Goal: Go to known website: Access a specific website the user already knows

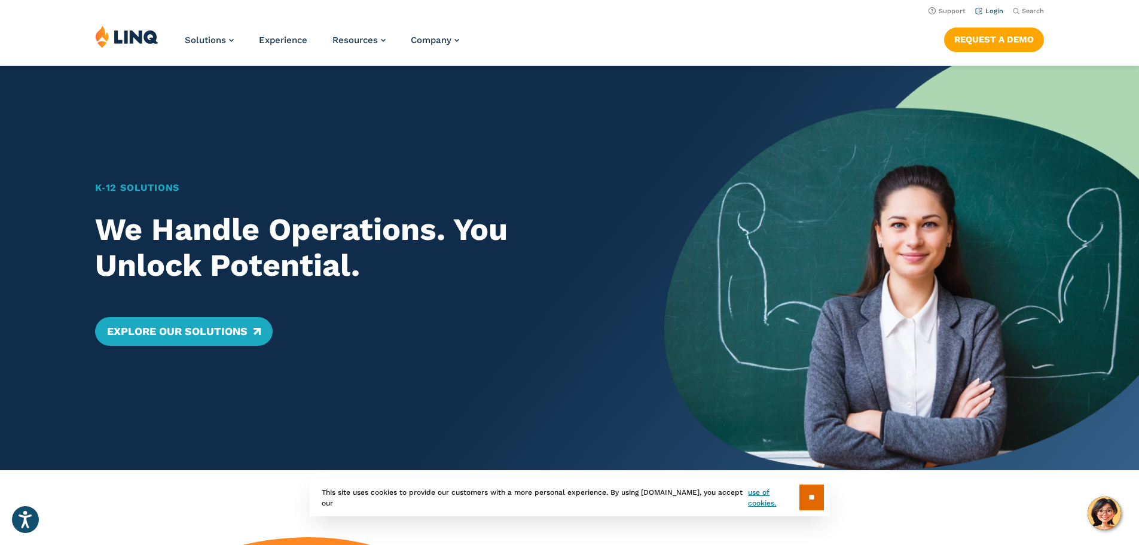
click at [993, 14] on link "Login" at bounding box center [989, 11] width 28 height 8
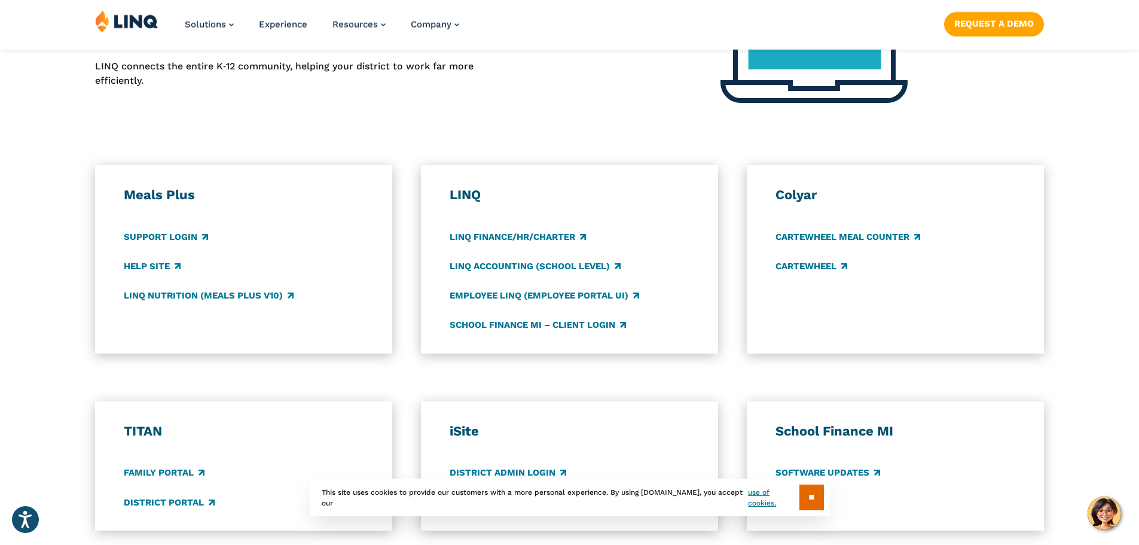
scroll to position [561, 0]
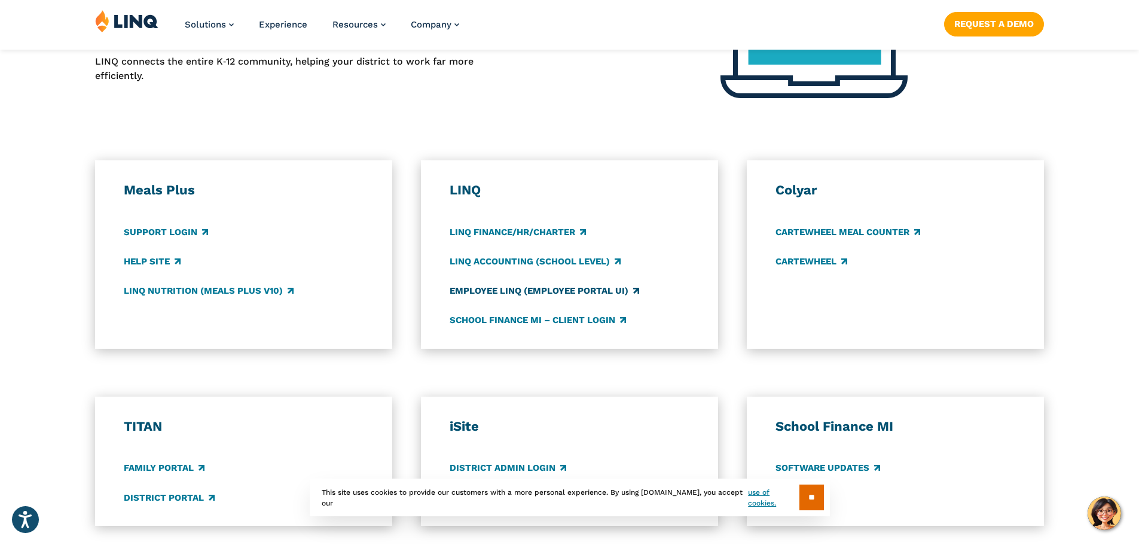
click at [614, 293] on link "Employee LINQ (Employee Portal UI)" at bounding box center [545, 290] width 190 height 13
